Goal: Information Seeking & Learning: Understand process/instructions

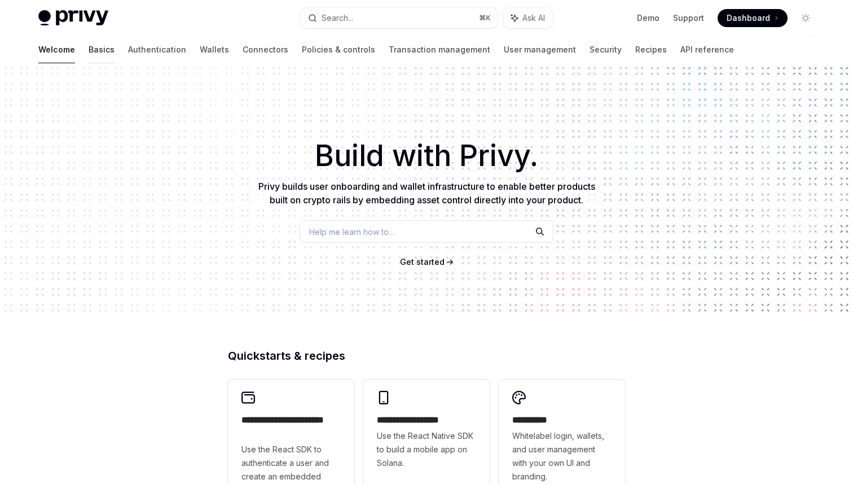
click at [89, 56] on link "Basics" at bounding box center [102, 49] width 26 height 27
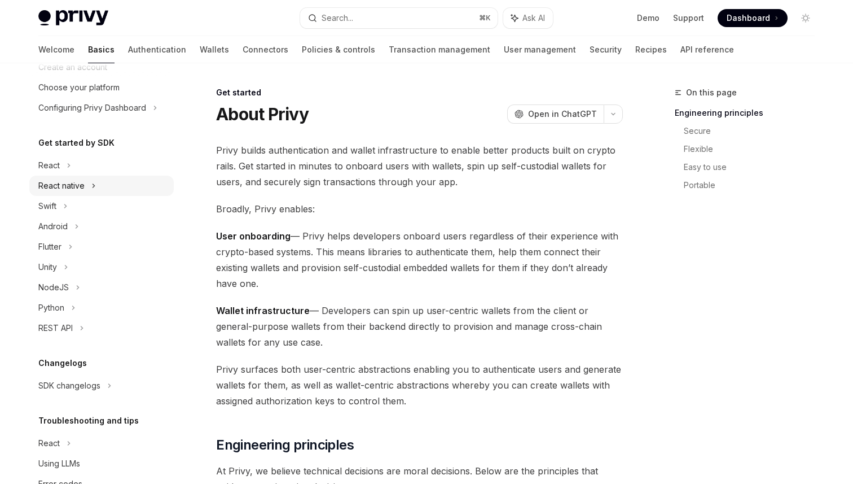
scroll to position [71, 0]
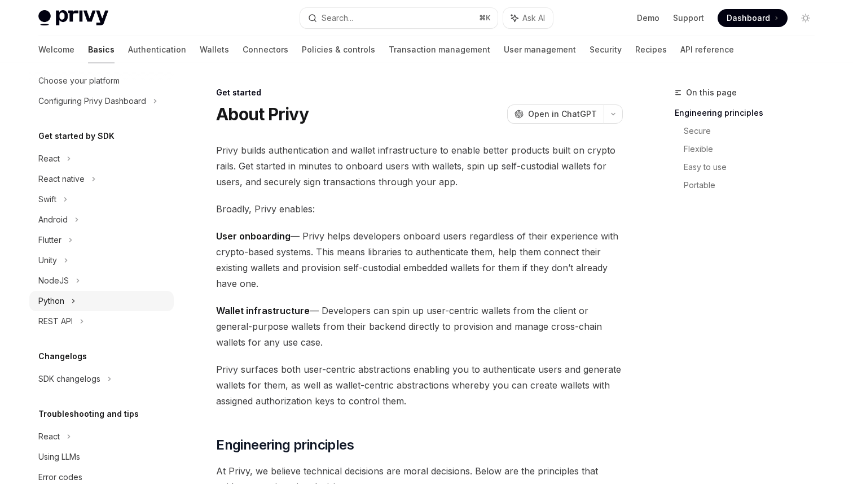
click at [80, 306] on div "Python" at bounding box center [101, 301] width 144 height 20
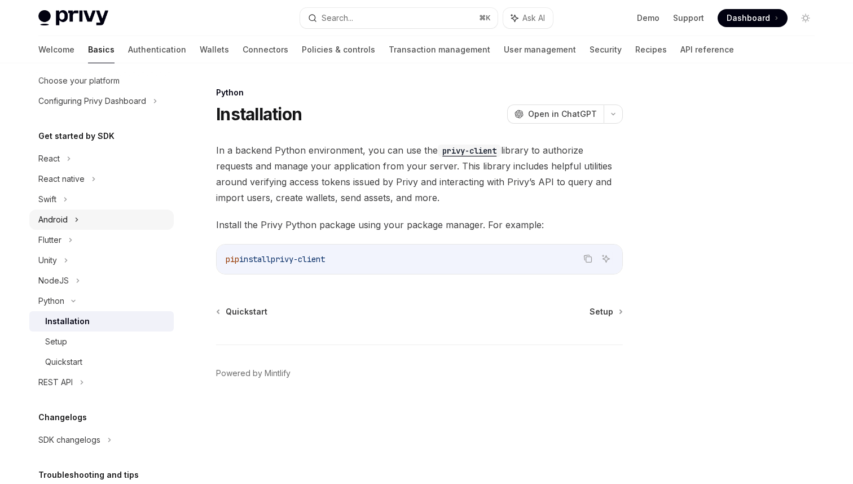
click at [132, 213] on div "Android" at bounding box center [101, 219] width 144 height 20
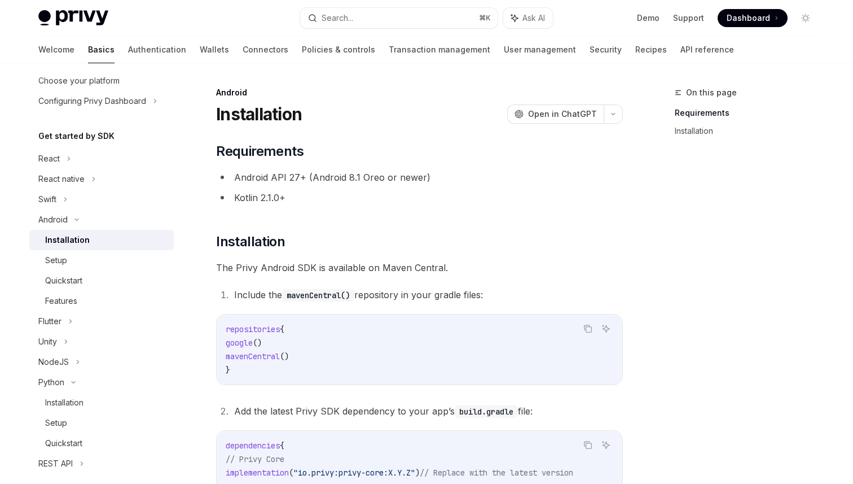
click at [314, 295] on code "mavenCentral()" at bounding box center [318, 295] width 72 height 12
copy code "mavenCentral"
click at [339, 173] on li "Android API 27+ (Android 8.1 Oreo or newer)" at bounding box center [419, 177] width 407 height 16
click at [455, 106] on div "Installation OpenAI Open in ChatGPT" at bounding box center [419, 114] width 407 height 20
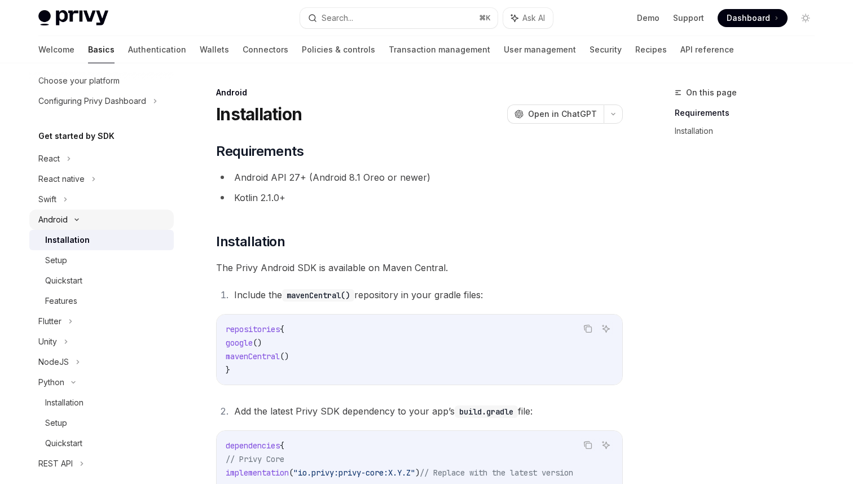
click at [66, 222] on div "Android" at bounding box center [52, 220] width 29 height 14
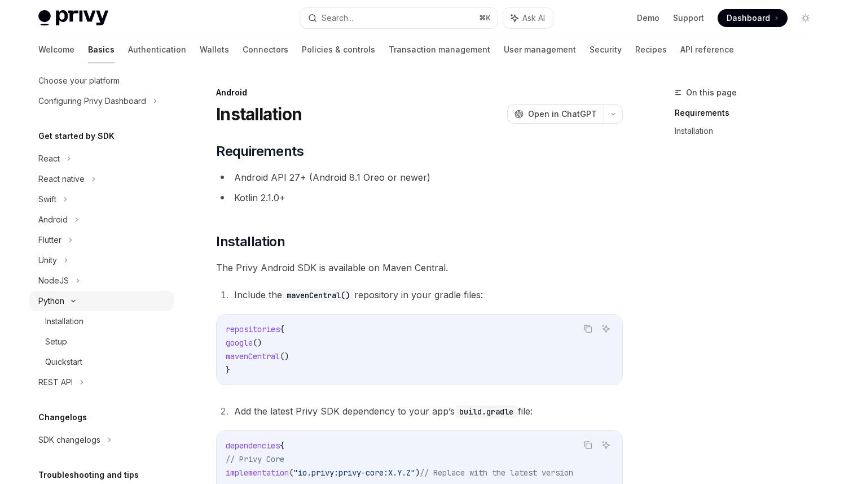
click at [59, 303] on div "Python" at bounding box center [51, 301] width 26 height 14
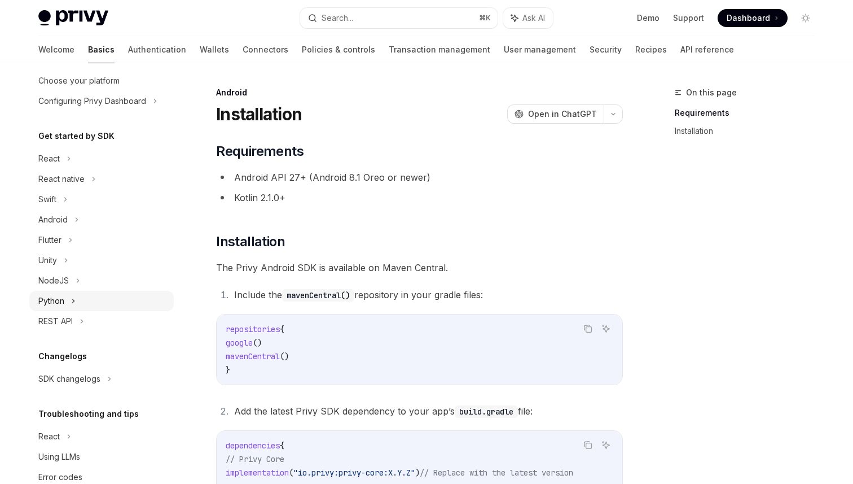
click at [59, 303] on div "Python" at bounding box center [51, 301] width 26 height 14
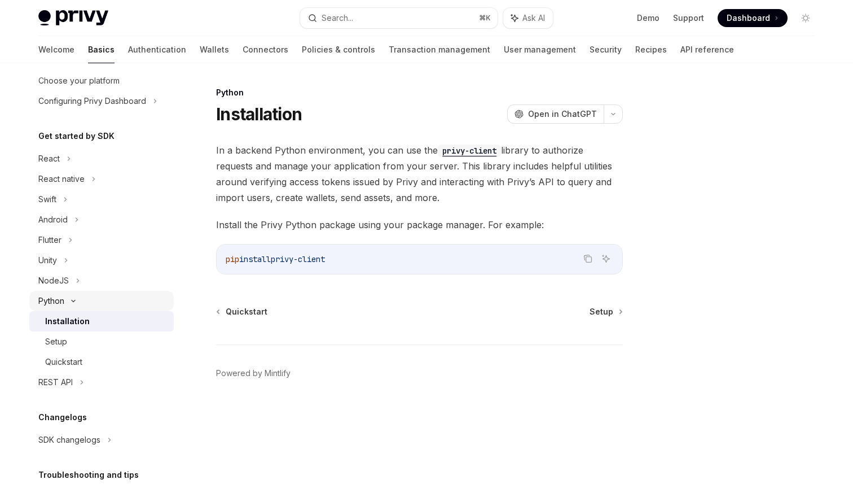
click at [59, 298] on div "Python" at bounding box center [51, 301] width 26 height 14
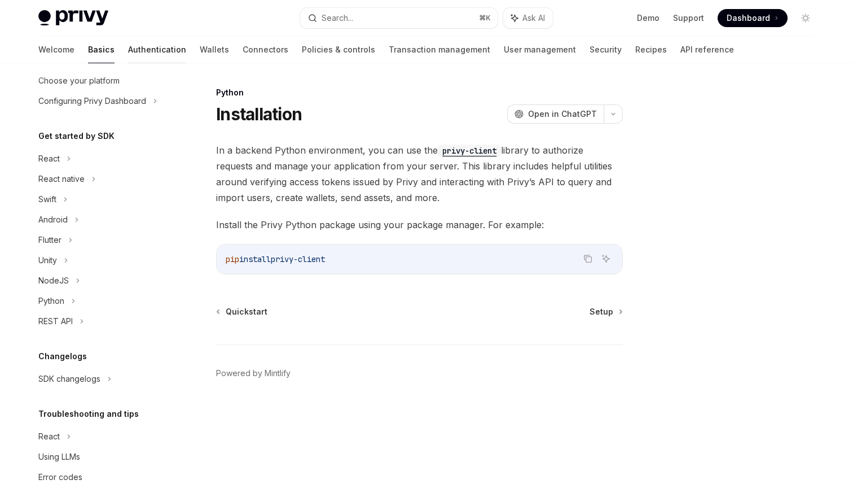
click at [128, 50] on link "Authentication" at bounding box center [157, 49] width 58 height 27
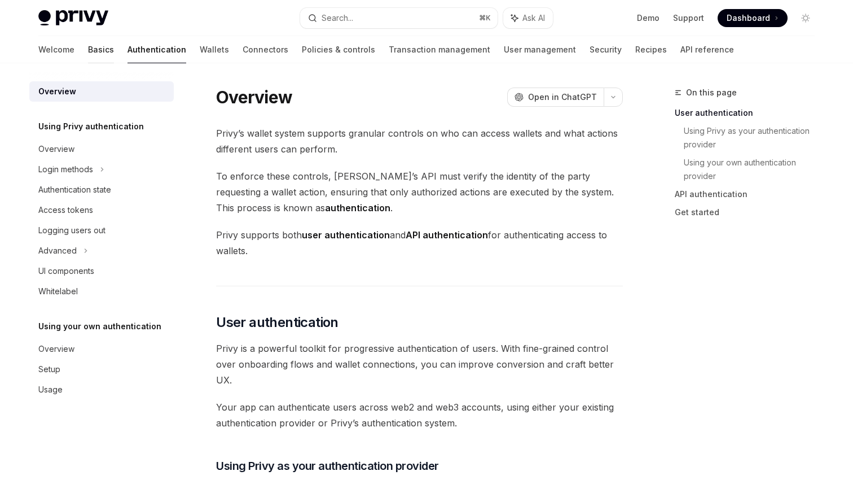
click at [88, 51] on link "Basics" at bounding box center [101, 49] width 26 height 27
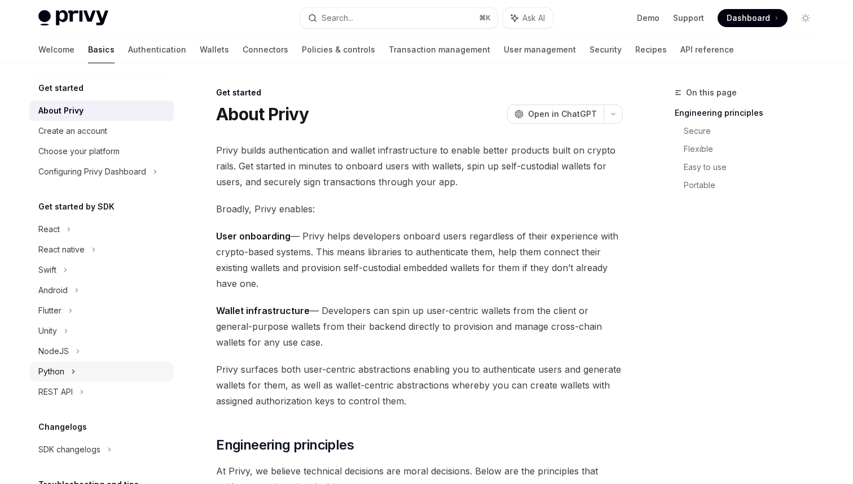
click at [62, 370] on div "Python" at bounding box center [51, 372] width 26 height 14
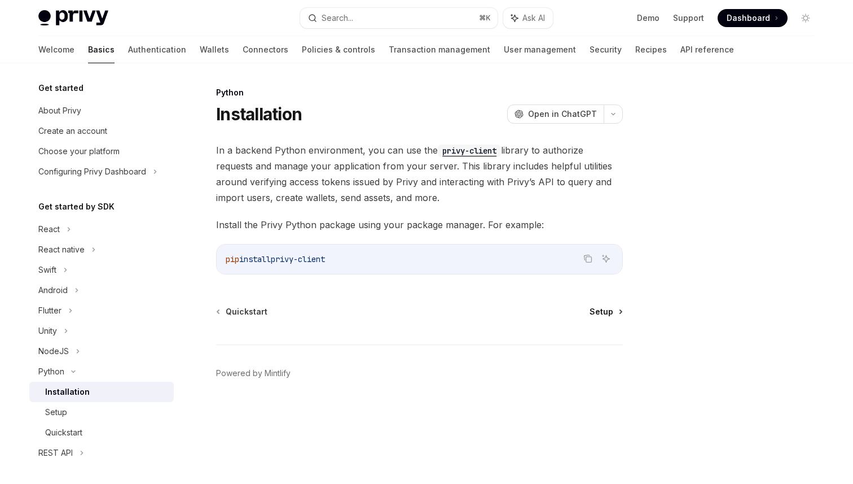
click at [610, 317] on span "Setup" at bounding box center [602, 311] width 24 height 11
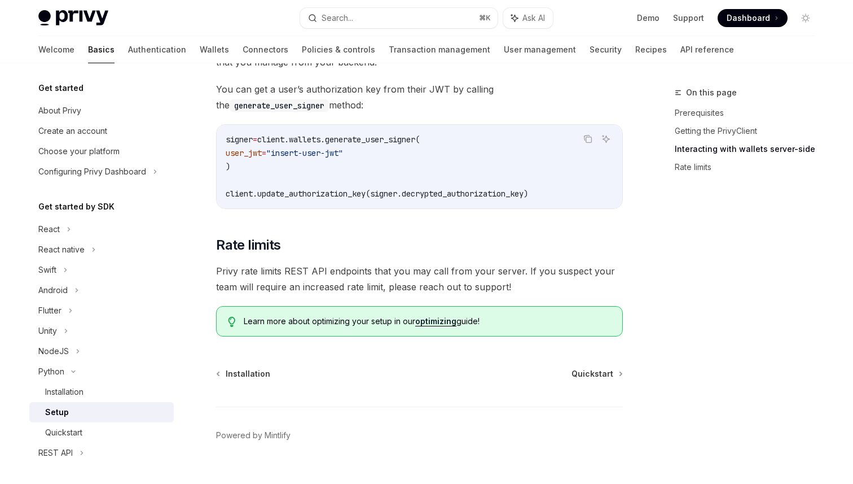
scroll to position [529, 0]
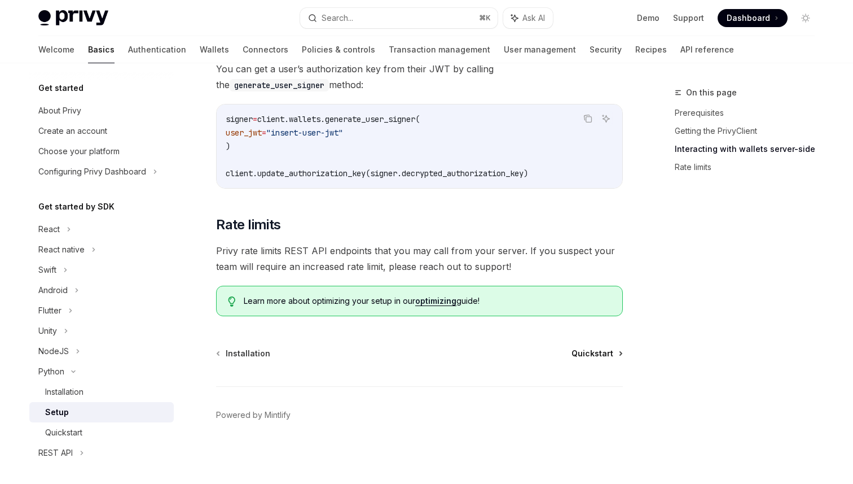
click at [603, 356] on span "Quickstart" at bounding box center [593, 353] width 42 height 11
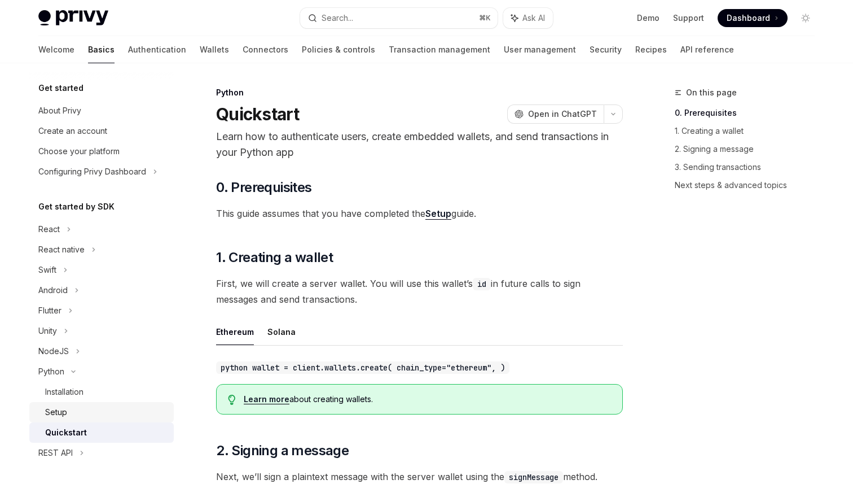
click at [60, 412] on div "Setup" at bounding box center [56, 412] width 22 height 14
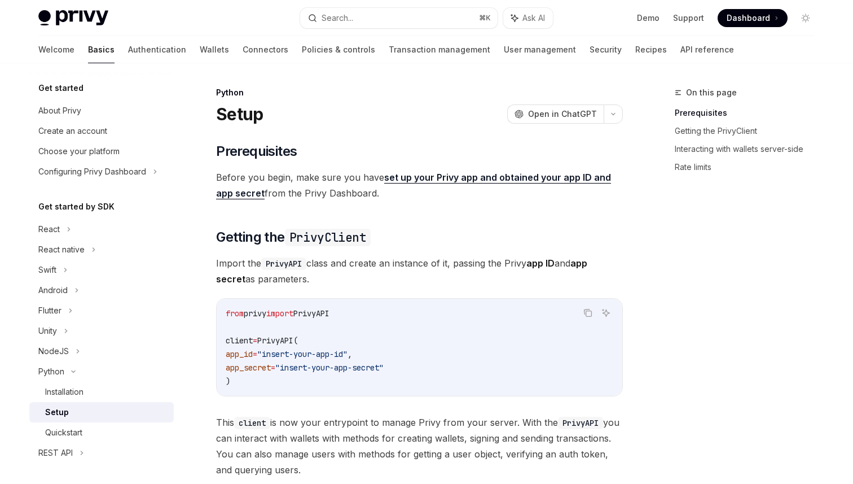
scroll to position [529, 0]
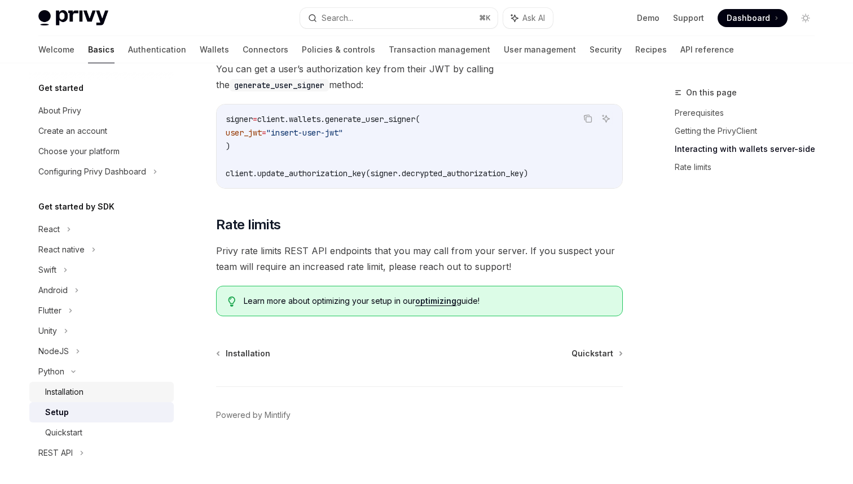
click at [77, 392] on div "Installation" at bounding box center [64, 392] width 38 height 14
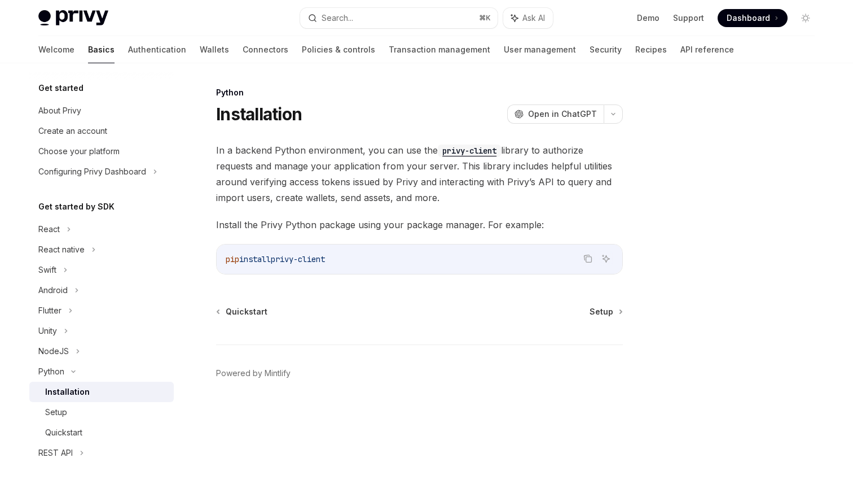
click at [318, 257] on span "privy-client" at bounding box center [298, 259] width 54 height 10
copy div "pip install privy-client"
click at [590, 260] on icon "Copy the contents from the code block" at bounding box center [588, 258] width 9 height 9
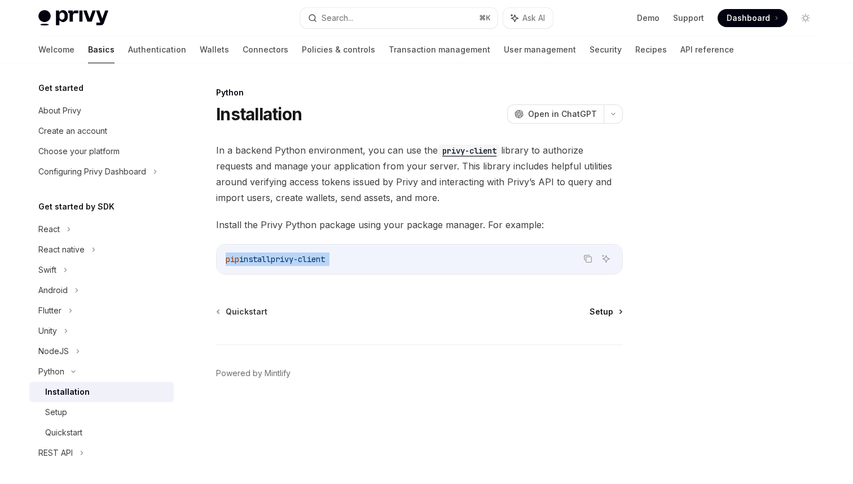
click at [597, 313] on span "Setup" at bounding box center [602, 311] width 24 height 11
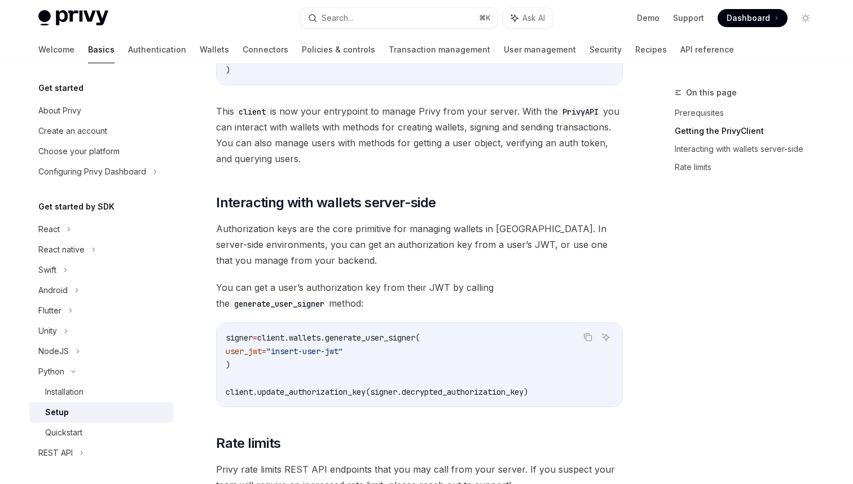
scroll to position [350, 0]
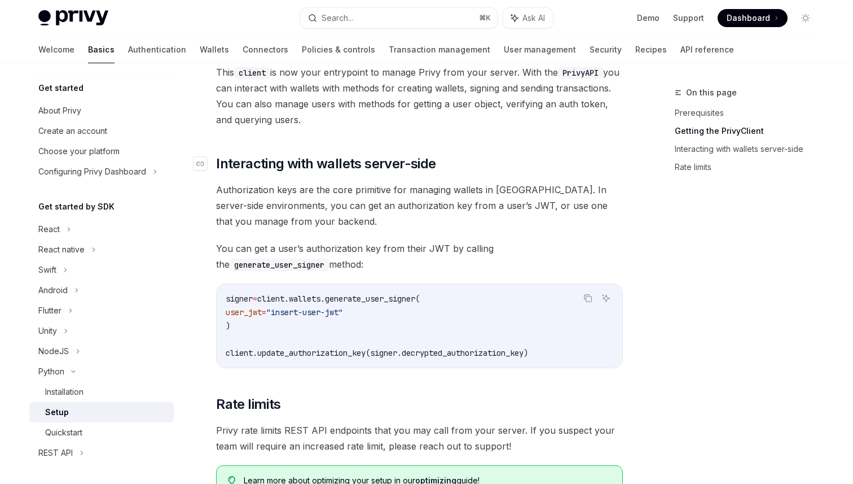
click at [340, 168] on span "Interacting with wallets server-side" at bounding box center [326, 164] width 220 height 18
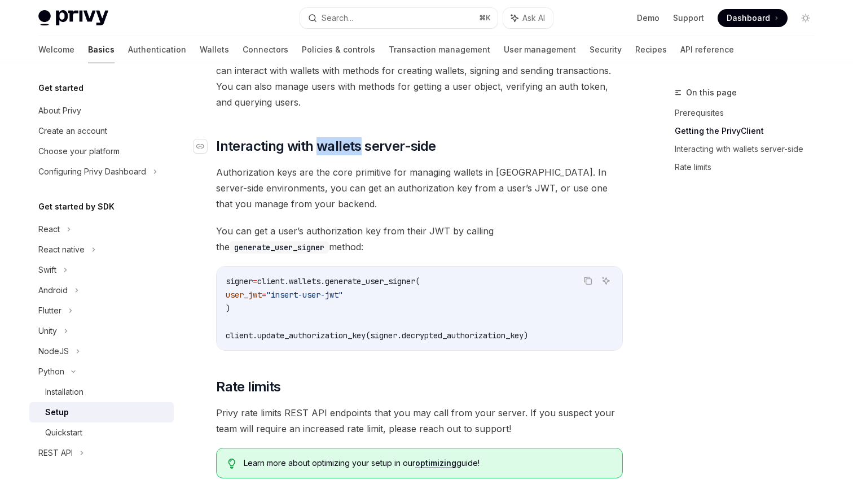
click at [340, 168] on span "Authorization keys are the core primitive for managing wallets in [GEOGRAPHIC_D…" at bounding box center [419, 187] width 407 height 47
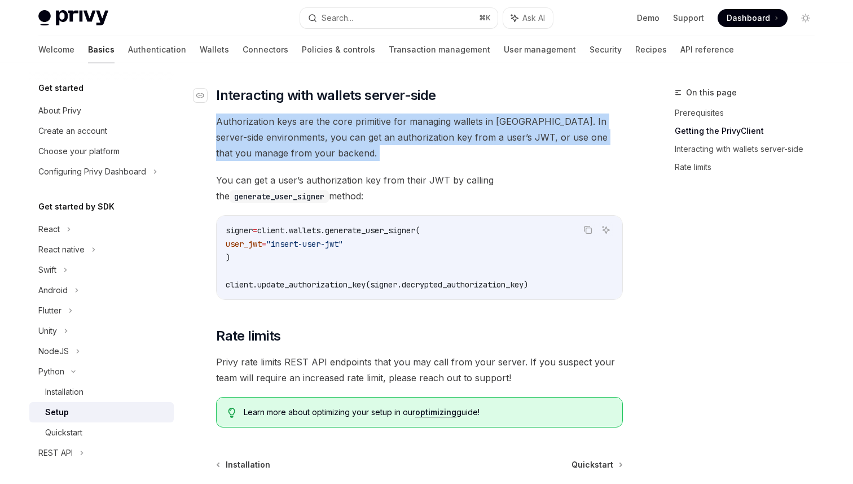
click at [340, 168] on div "​ Prerequisites Before you begin, make sure you have set up your Privy app and …" at bounding box center [419, 75] width 407 height 703
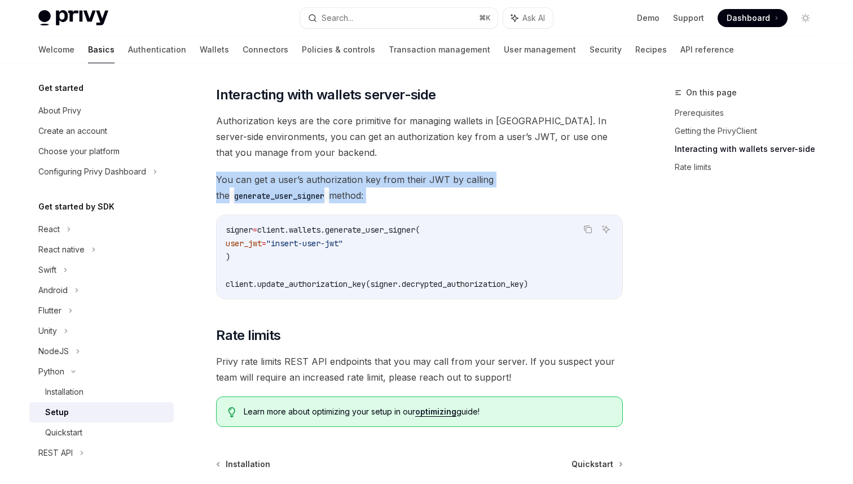
click at [296, 134] on span "Authorization keys are the core primitive for managing wallets in [GEOGRAPHIC_D…" at bounding box center [419, 136] width 407 height 47
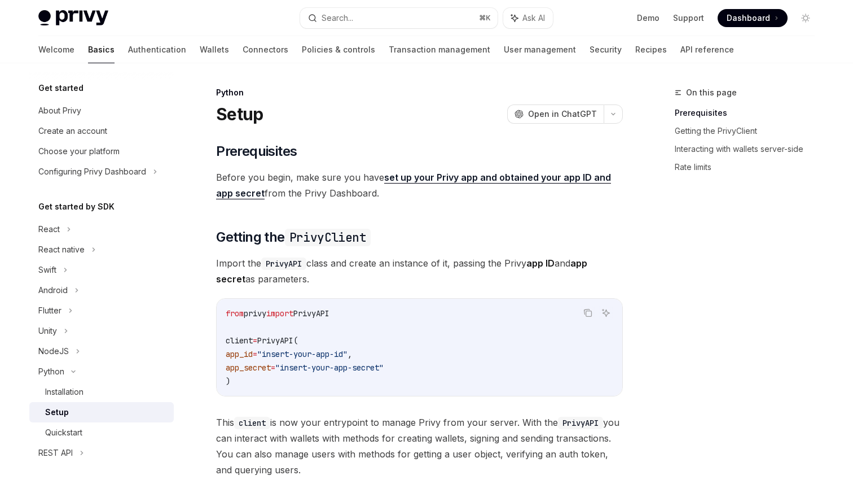
scroll to position [1, 0]
click at [607, 112] on icon "button" at bounding box center [614, 113] width 14 height 5
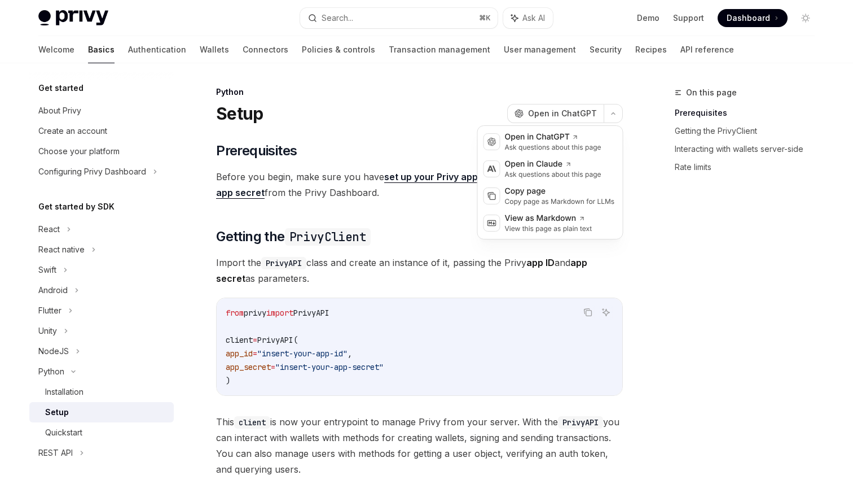
click at [471, 105] on div "Setup OpenAI Open in ChatGPT" at bounding box center [419, 113] width 407 height 20
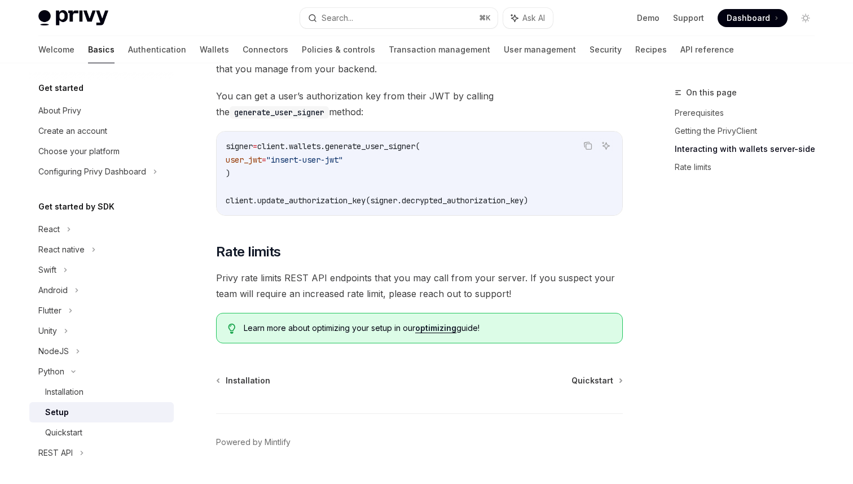
scroll to position [529, 0]
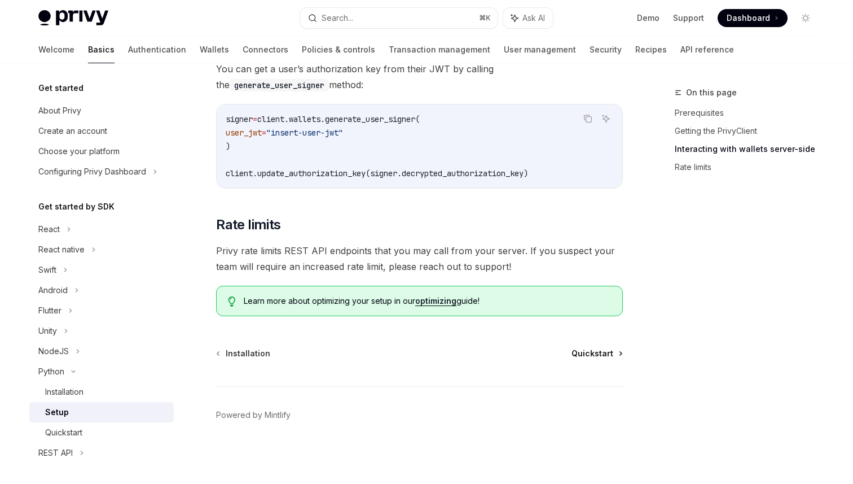
click at [588, 353] on span "Quickstart" at bounding box center [593, 353] width 42 height 11
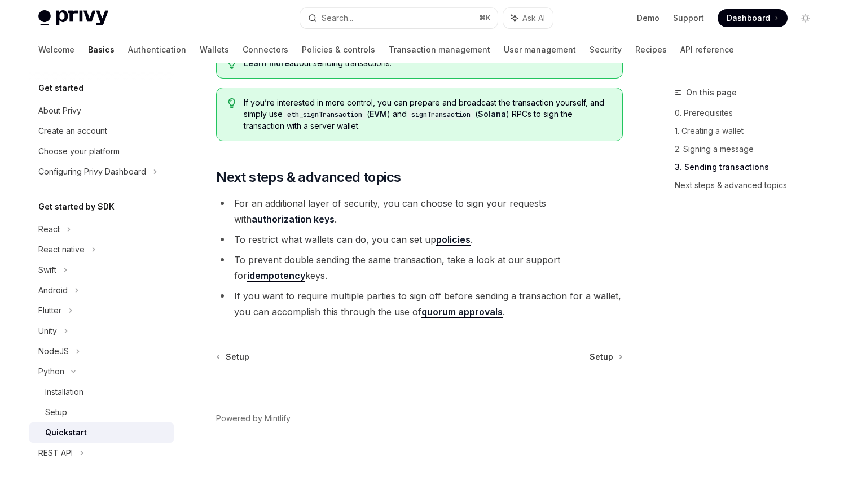
scroll to position [1209, 0]
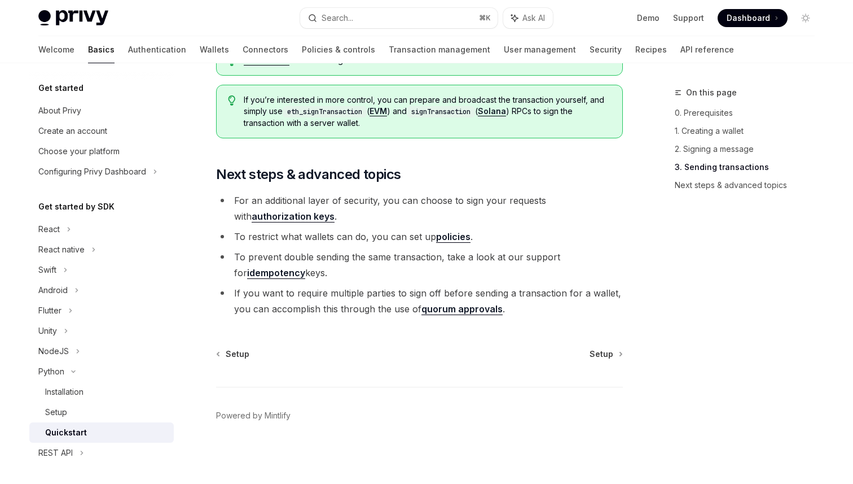
click at [607, 360] on div "Setup Setup Powered by Mintlify" at bounding box center [419, 416] width 407 height 136
click at [602, 349] on span "Setup" at bounding box center [602, 353] width 24 height 11
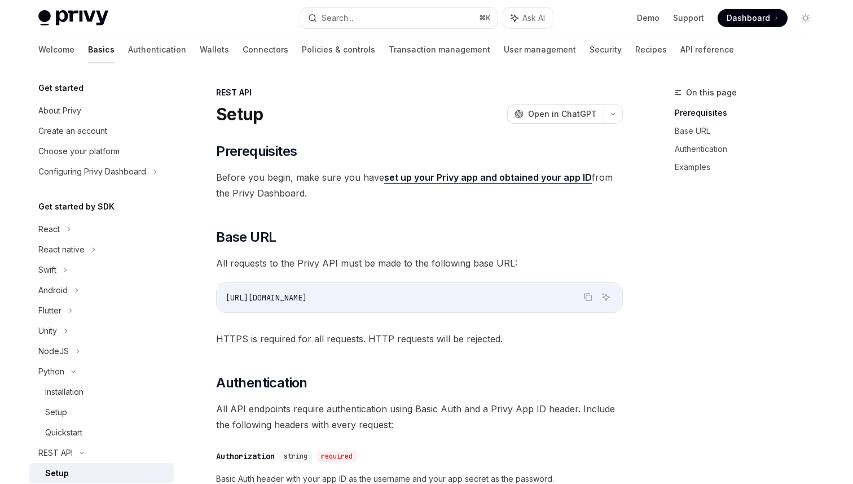
click at [363, 260] on span "All requests to the Privy API must be made to the following base URL:" at bounding box center [419, 263] width 407 height 16
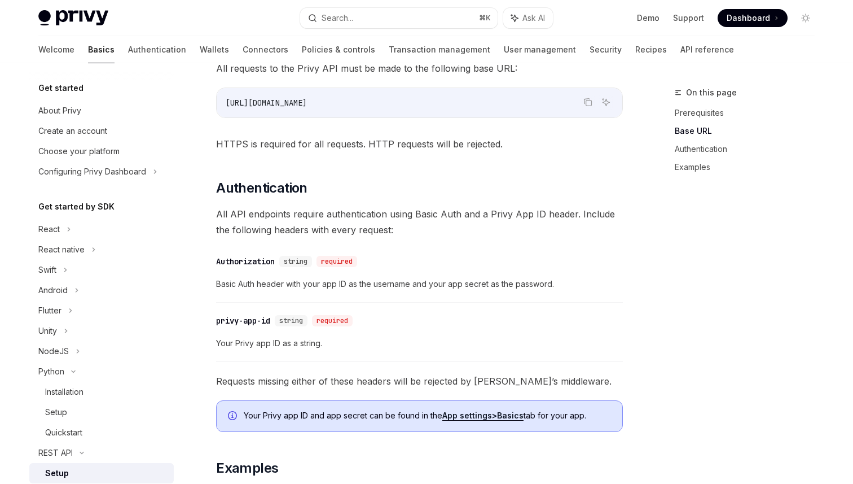
scroll to position [204, 0]
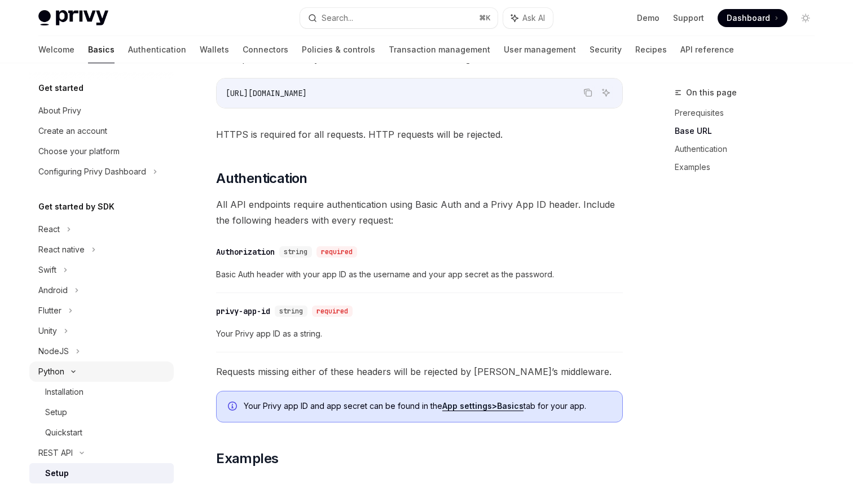
click at [56, 371] on div "Python" at bounding box center [51, 372] width 26 height 14
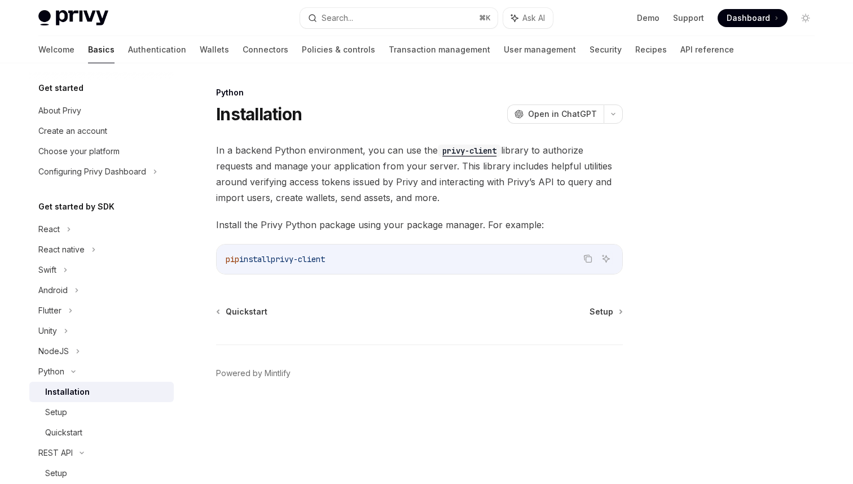
click at [63, 383] on link "Installation" at bounding box center [101, 392] width 144 height 20
type textarea "*"
click at [252, 27] on div "Privy Docs home page Search... ⌘ K Ask AI Demo Support Dashboard Dashboard Sear…" at bounding box center [426, 18] width 777 height 36
